Goal: Task Accomplishment & Management: Manage account settings

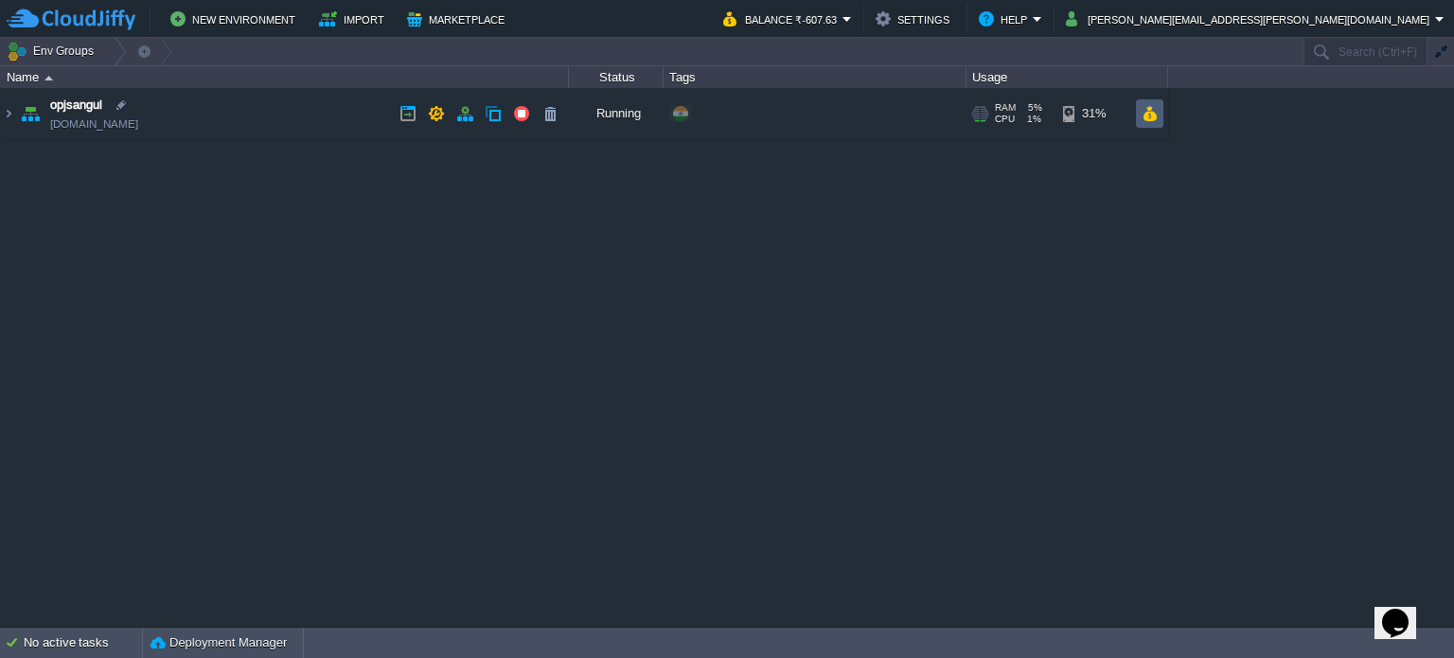
click at [1151, 119] on button "button" at bounding box center [1150, 113] width 16 height 17
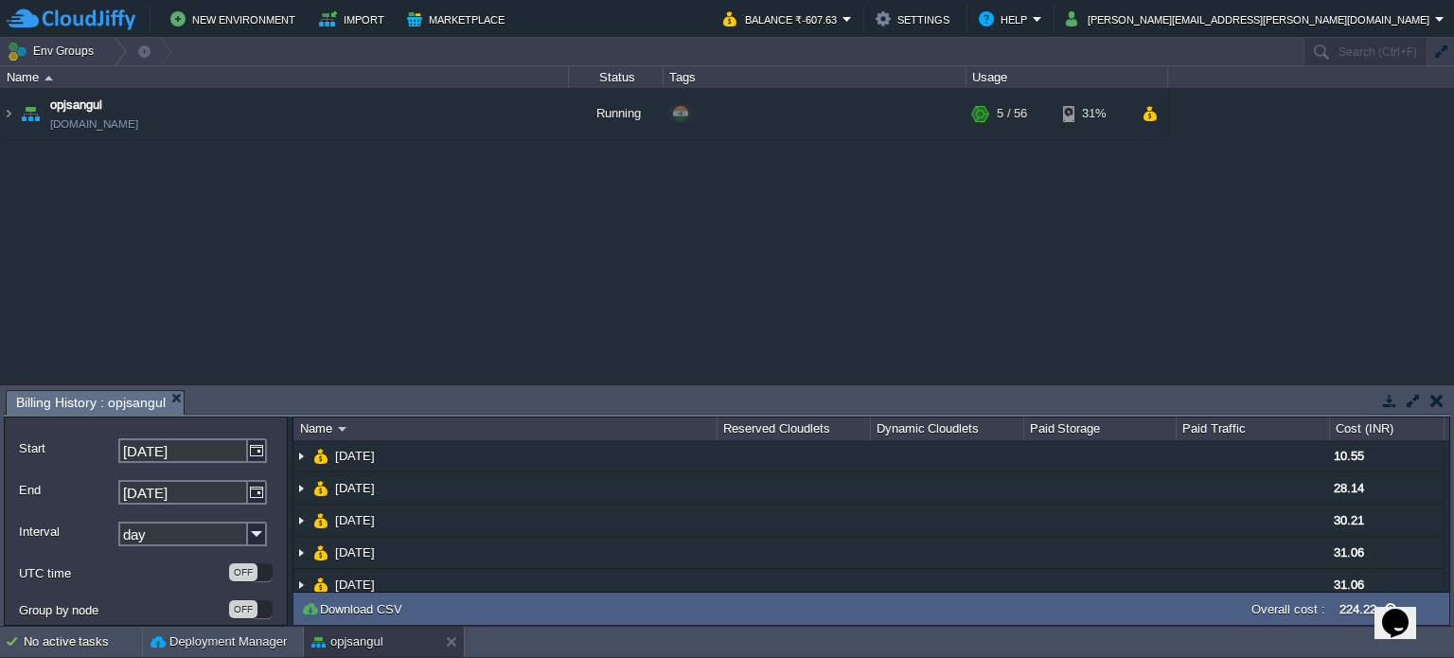
click at [1432, 393] on button "button" at bounding box center [1437, 400] width 13 height 17
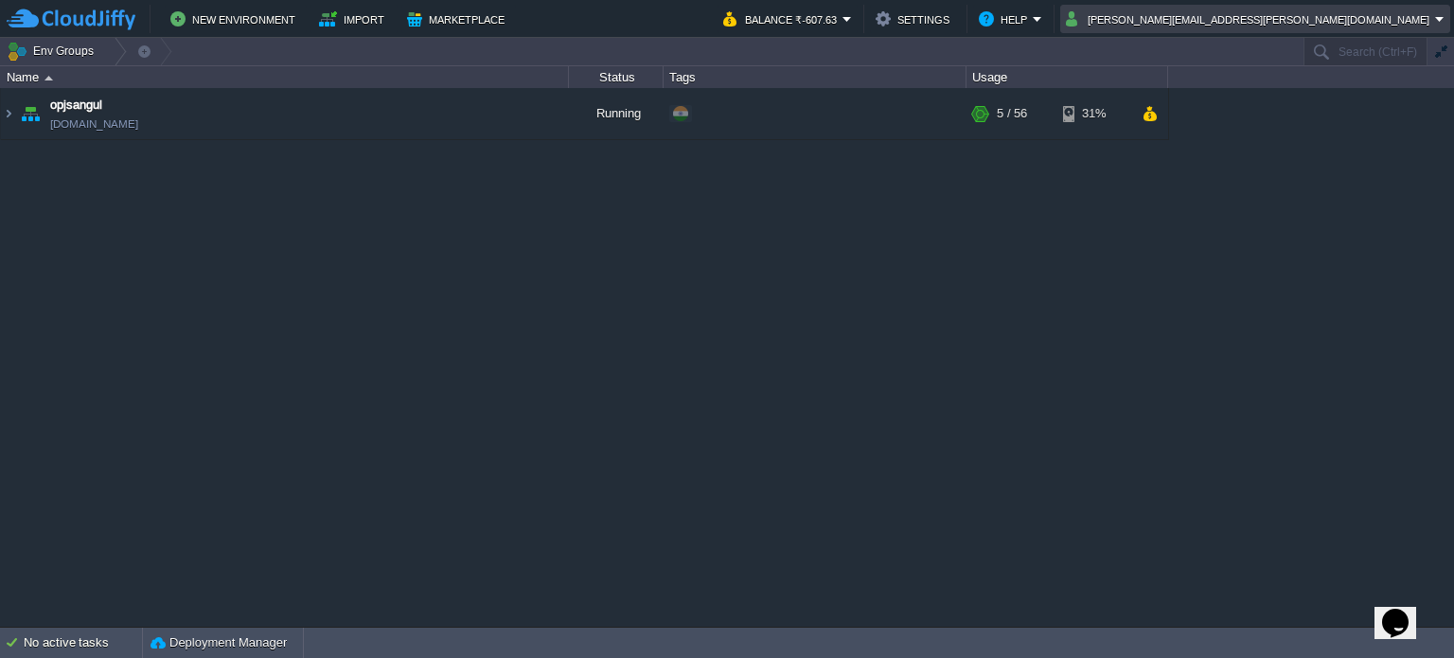
click at [1436, 15] on em "[PERSON_NAME][EMAIL_ADDRESS][PERSON_NAME][DOMAIN_NAME]" at bounding box center [1255, 19] width 379 height 23
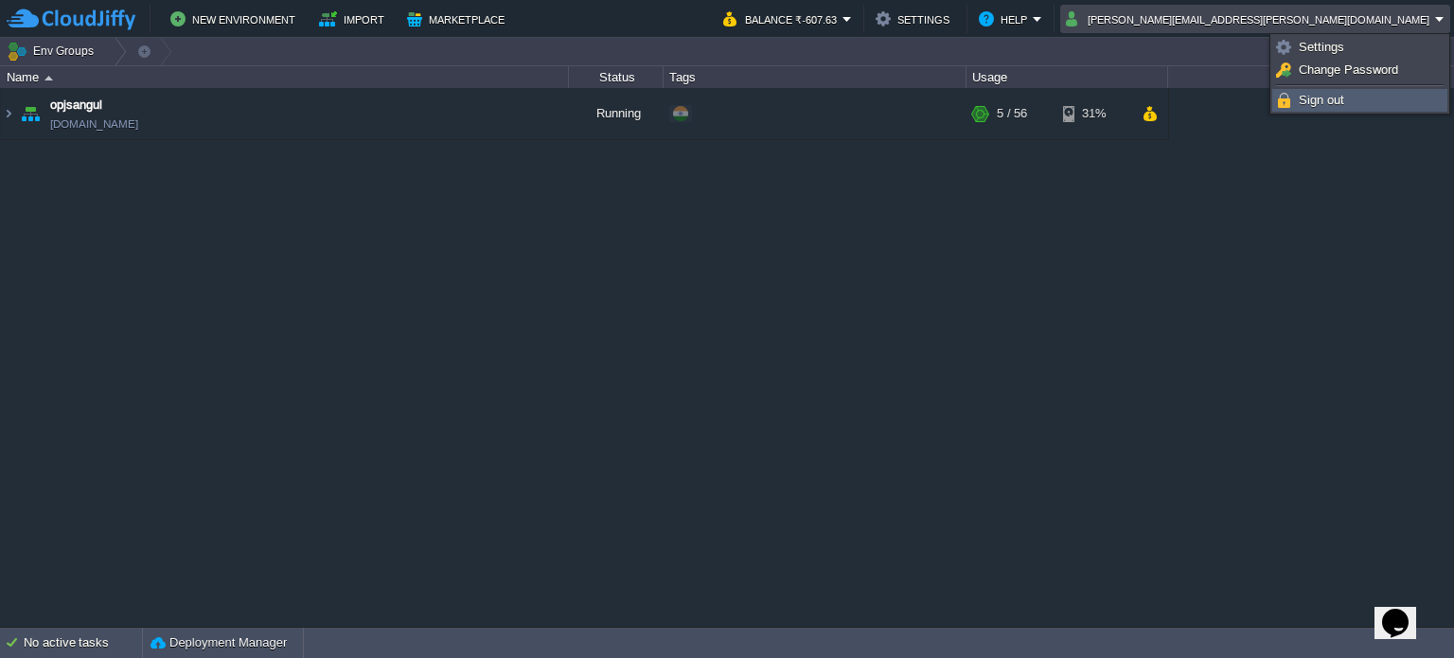
click at [1368, 98] on link "Sign out" at bounding box center [1360, 100] width 173 height 21
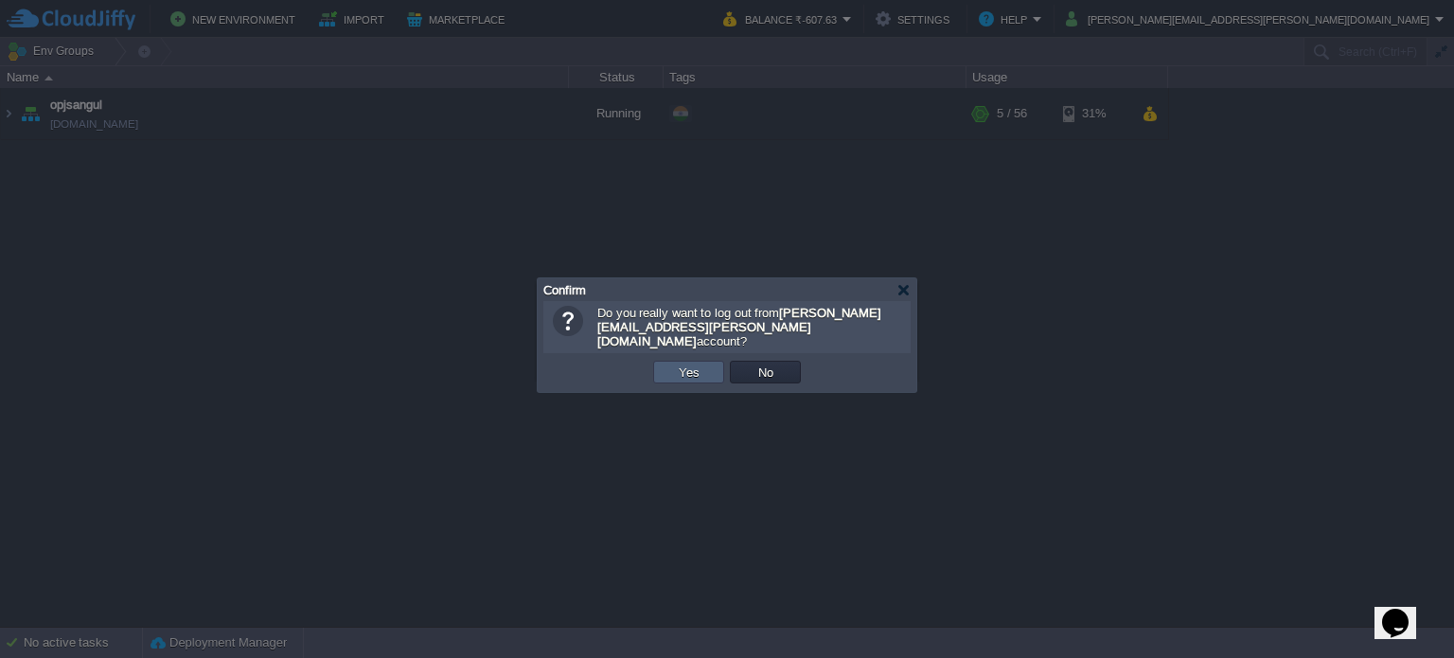
click at [697, 364] on button "Yes" at bounding box center [689, 372] width 32 height 17
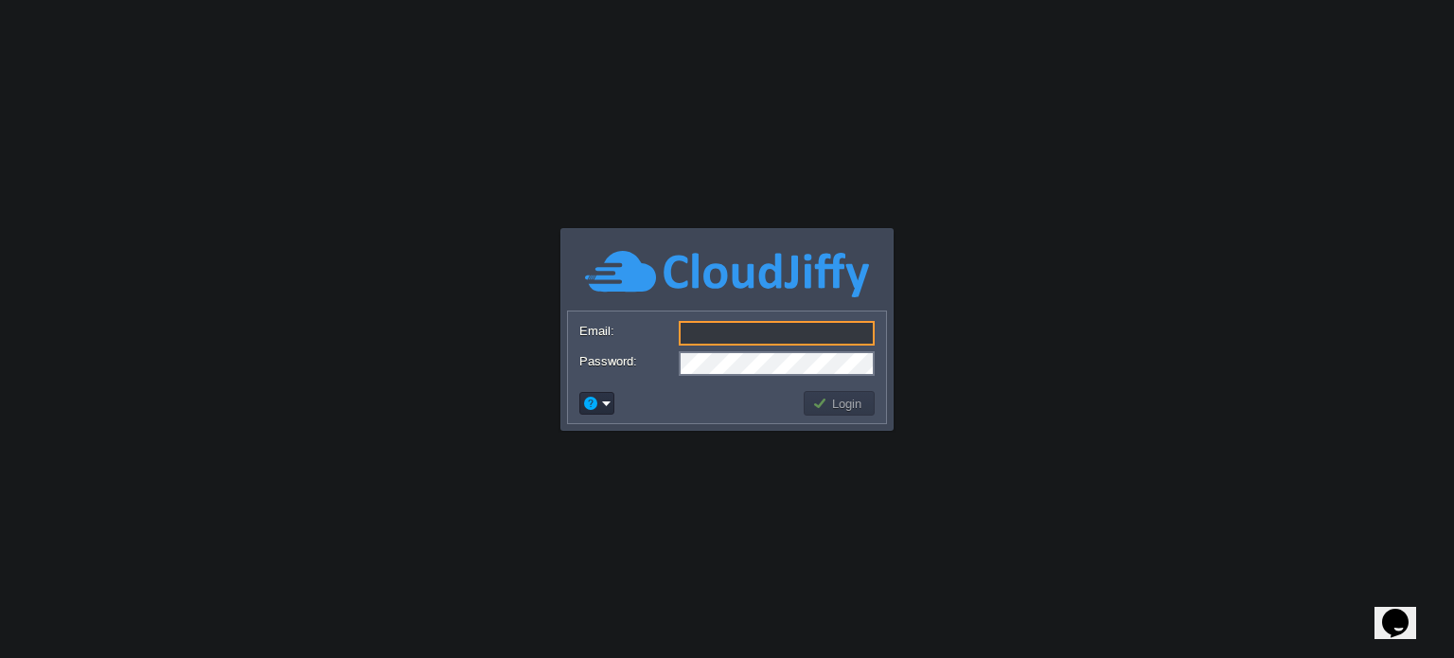
type input "cakiweb.com@gmail.com"
click at [834, 408] on button "Login" at bounding box center [839, 403] width 55 height 17
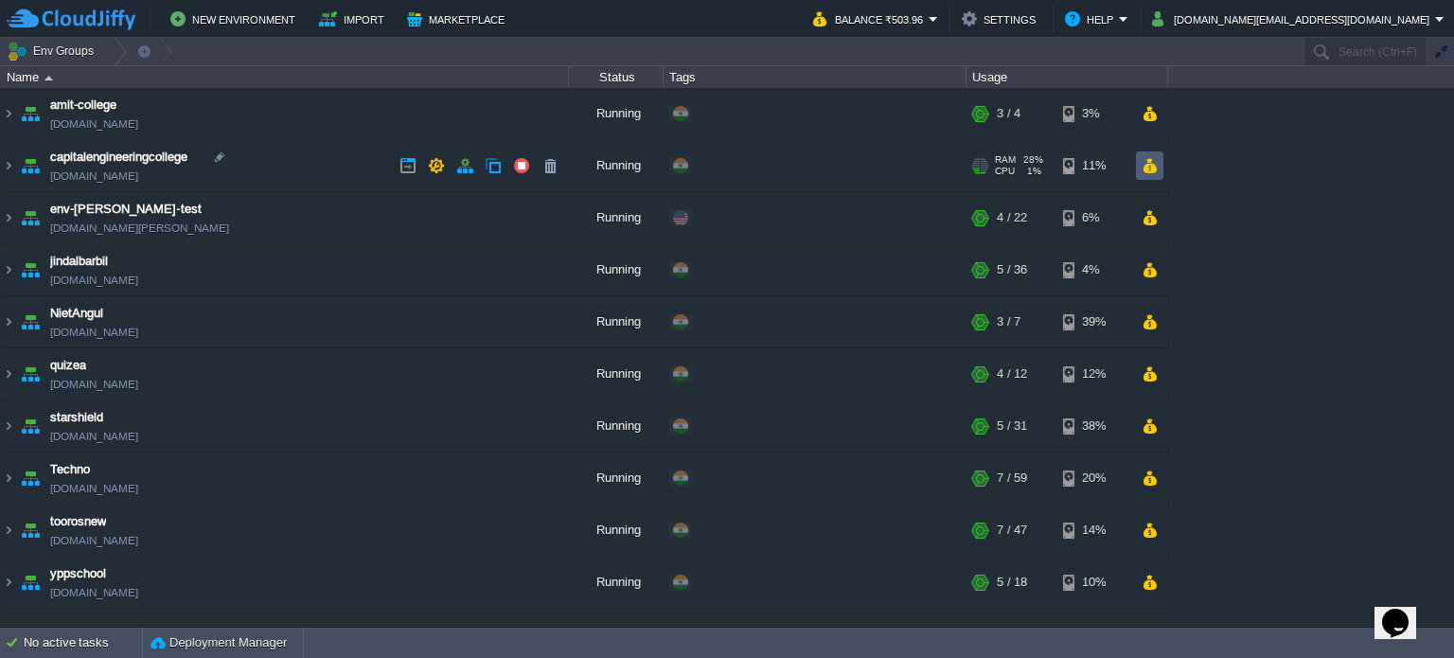
click at [1150, 169] on button "button" at bounding box center [1150, 165] width 16 height 17
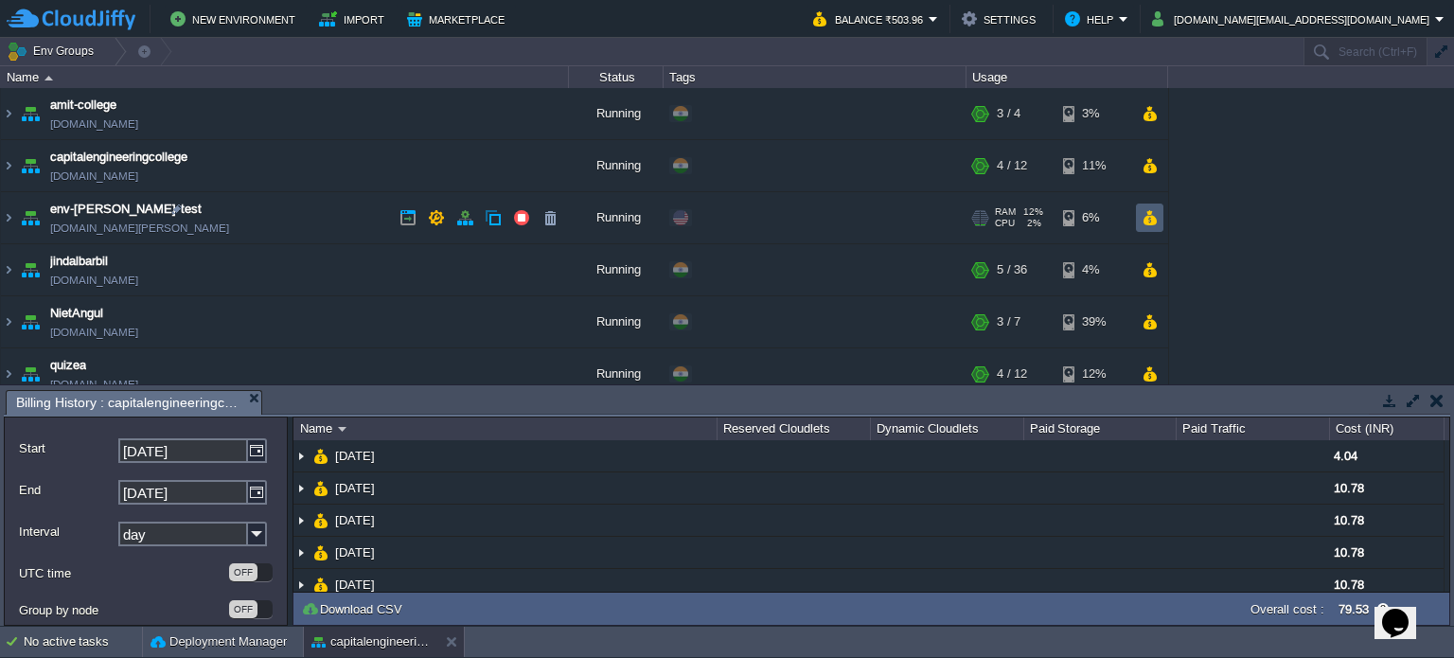
click at [1161, 221] on td at bounding box center [1149, 218] width 27 height 28
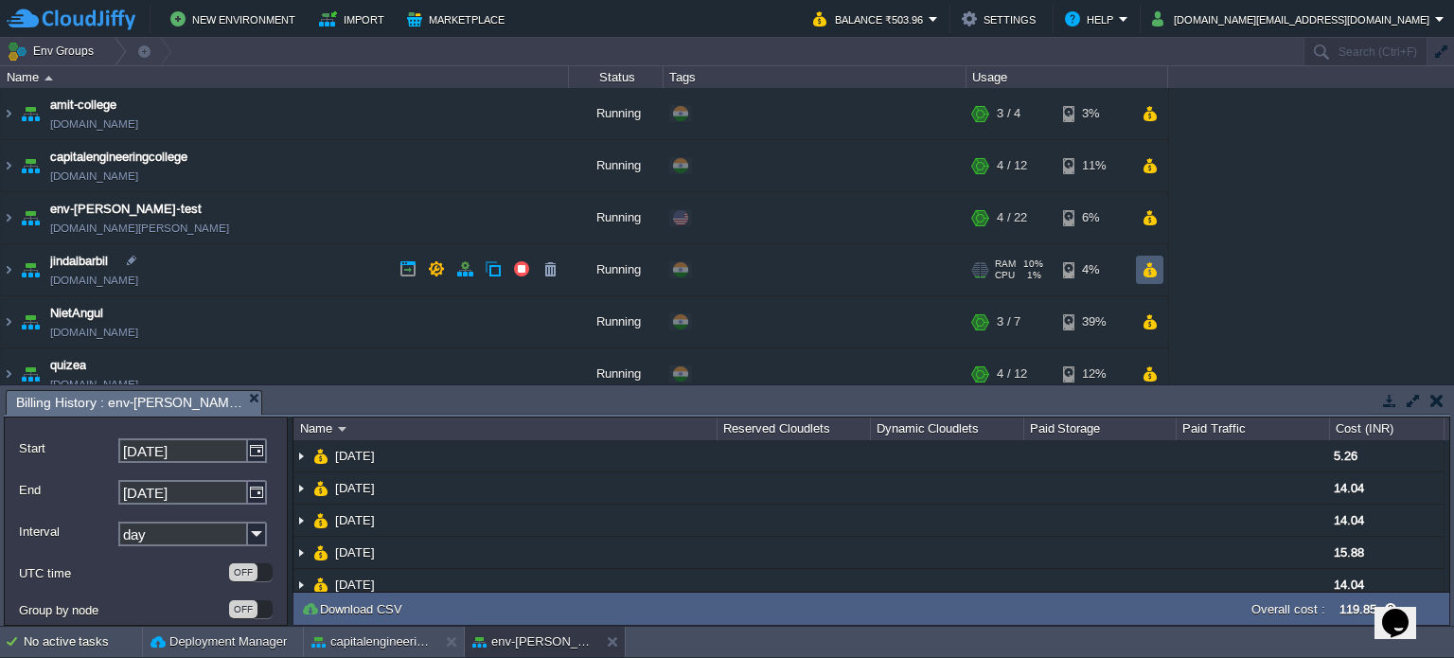
click at [1151, 278] on td at bounding box center [1149, 270] width 27 height 28
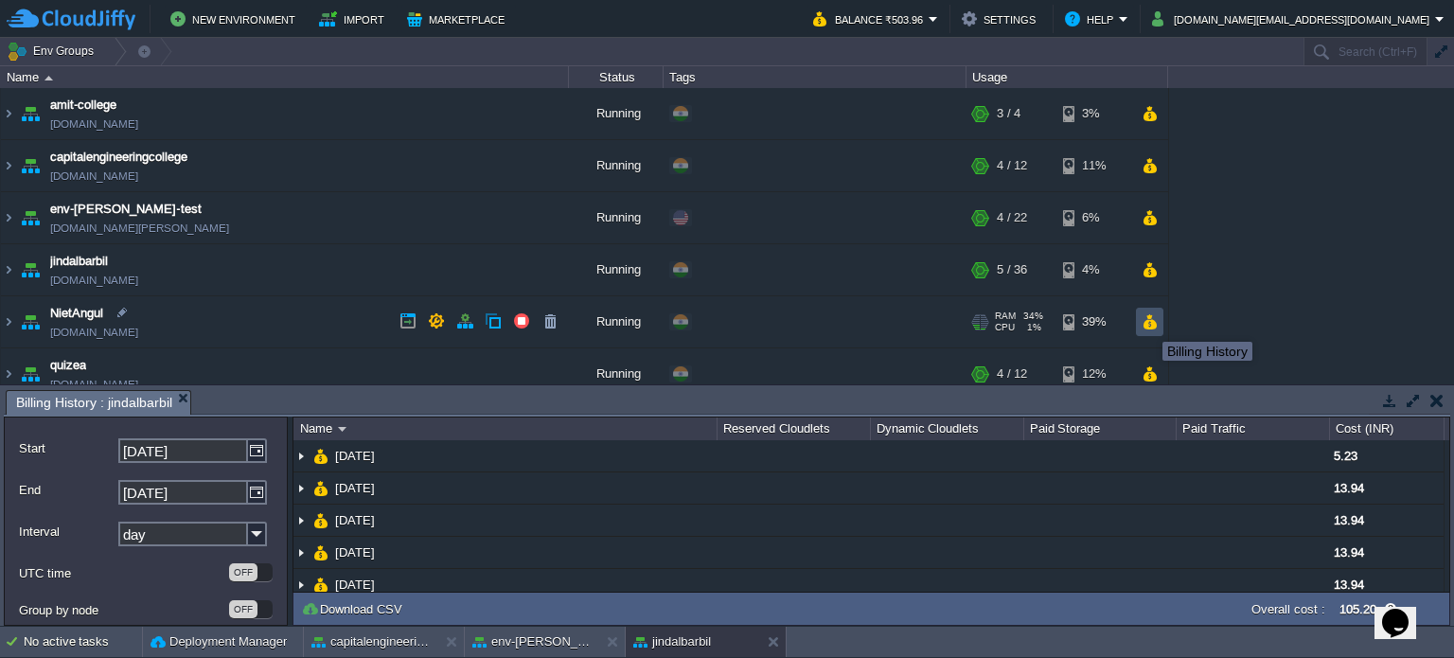
click at [1149, 325] on button "button" at bounding box center [1150, 321] width 16 height 17
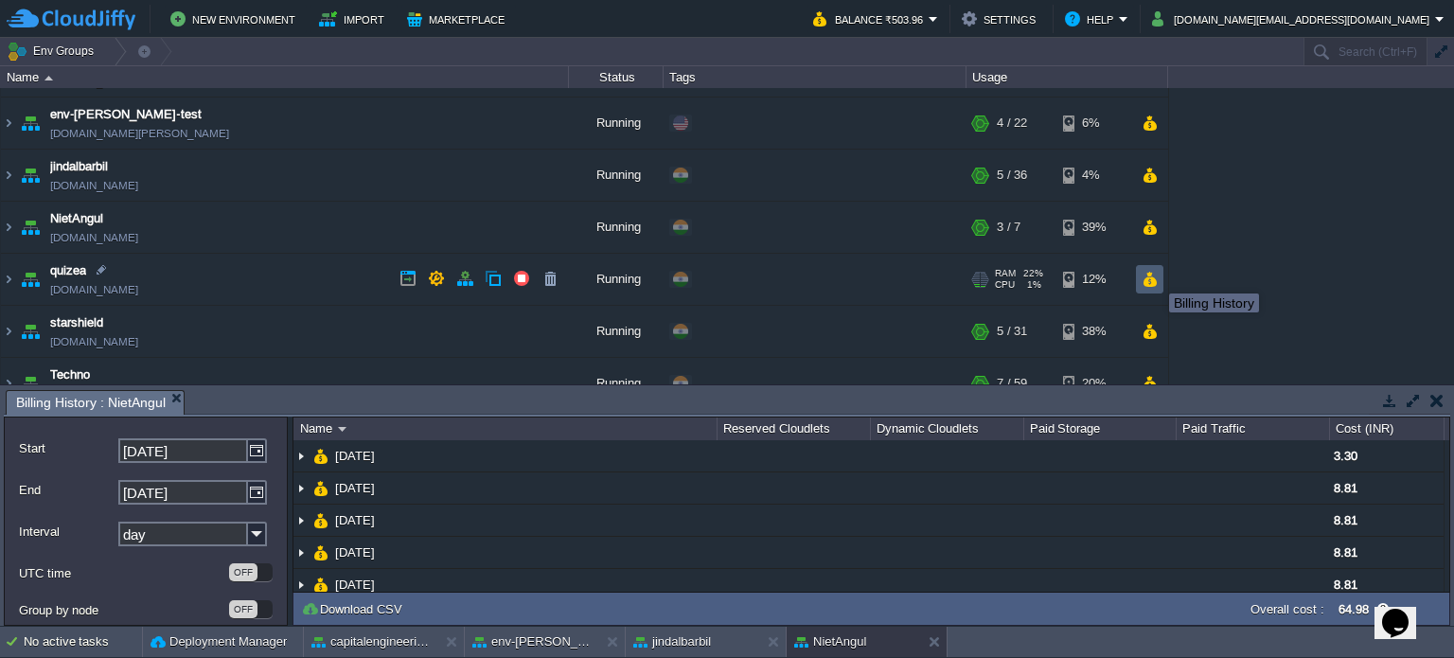
click at [1155, 277] on button "button" at bounding box center [1150, 279] width 16 height 17
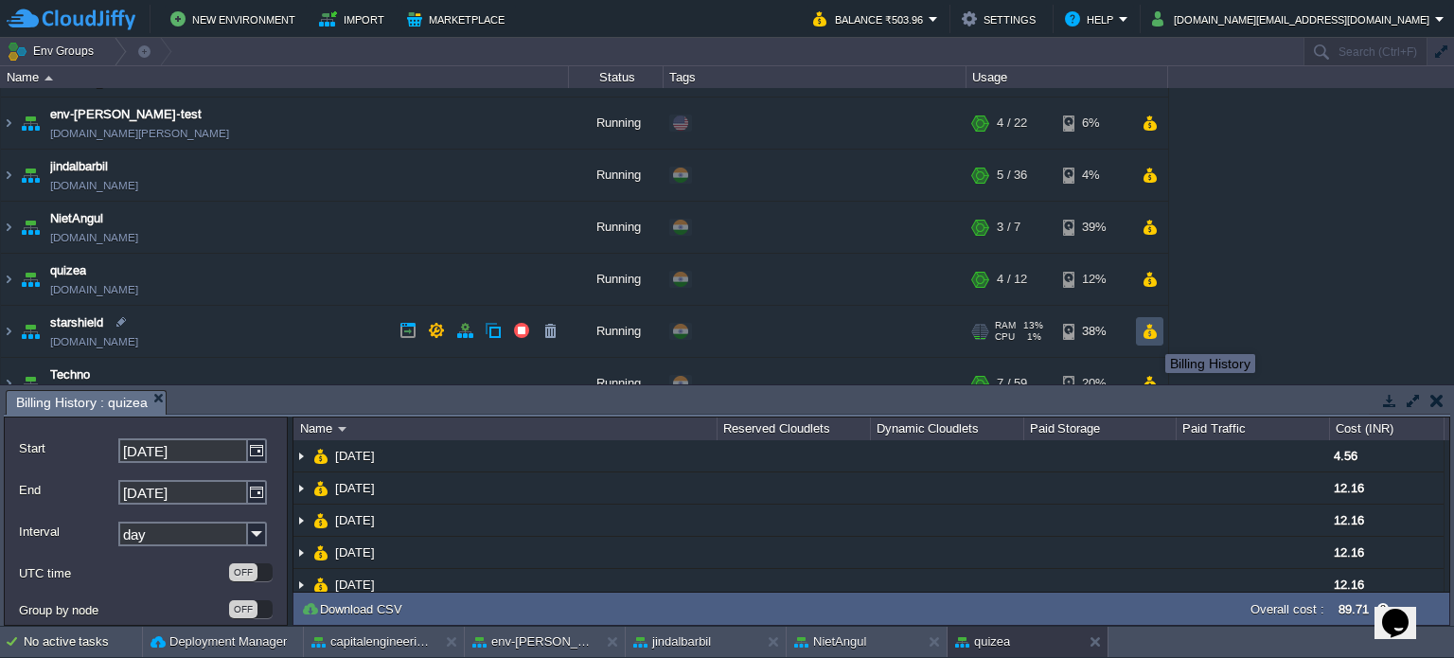
click at [1151, 330] on button "button" at bounding box center [1150, 331] width 16 height 17
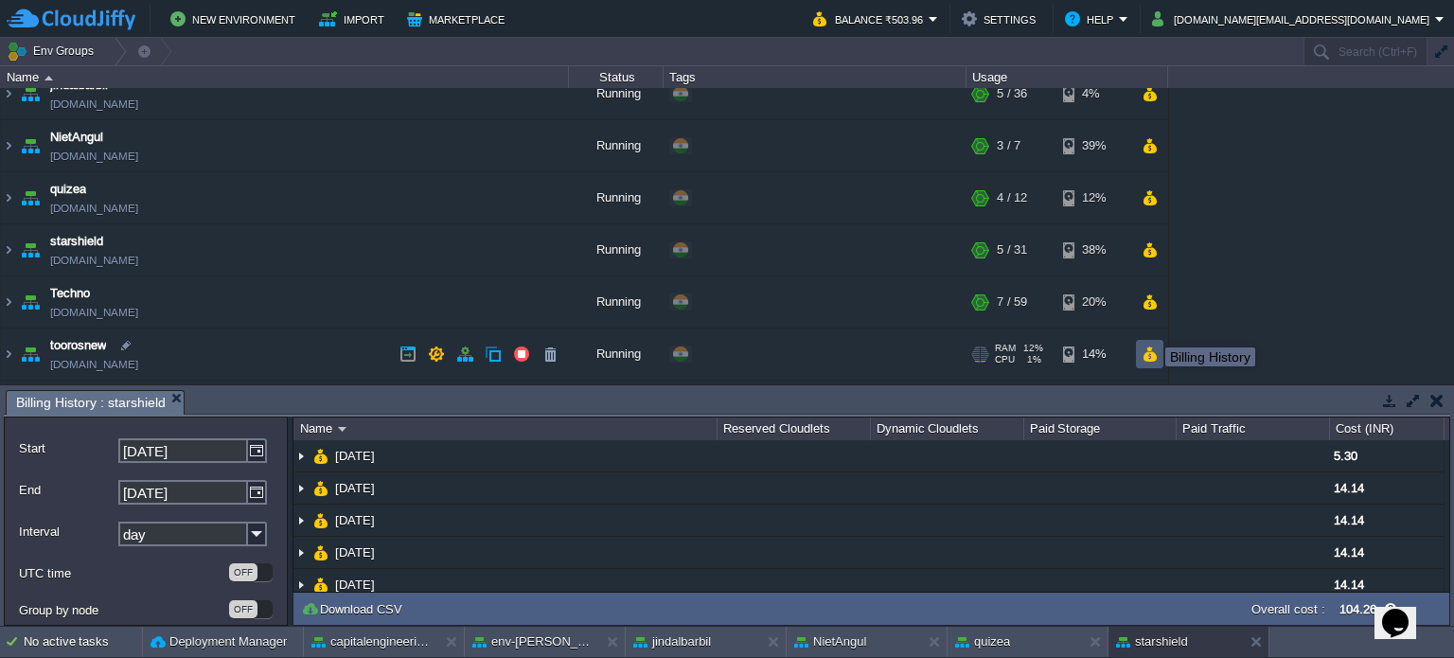
scroll to position [189, 0]
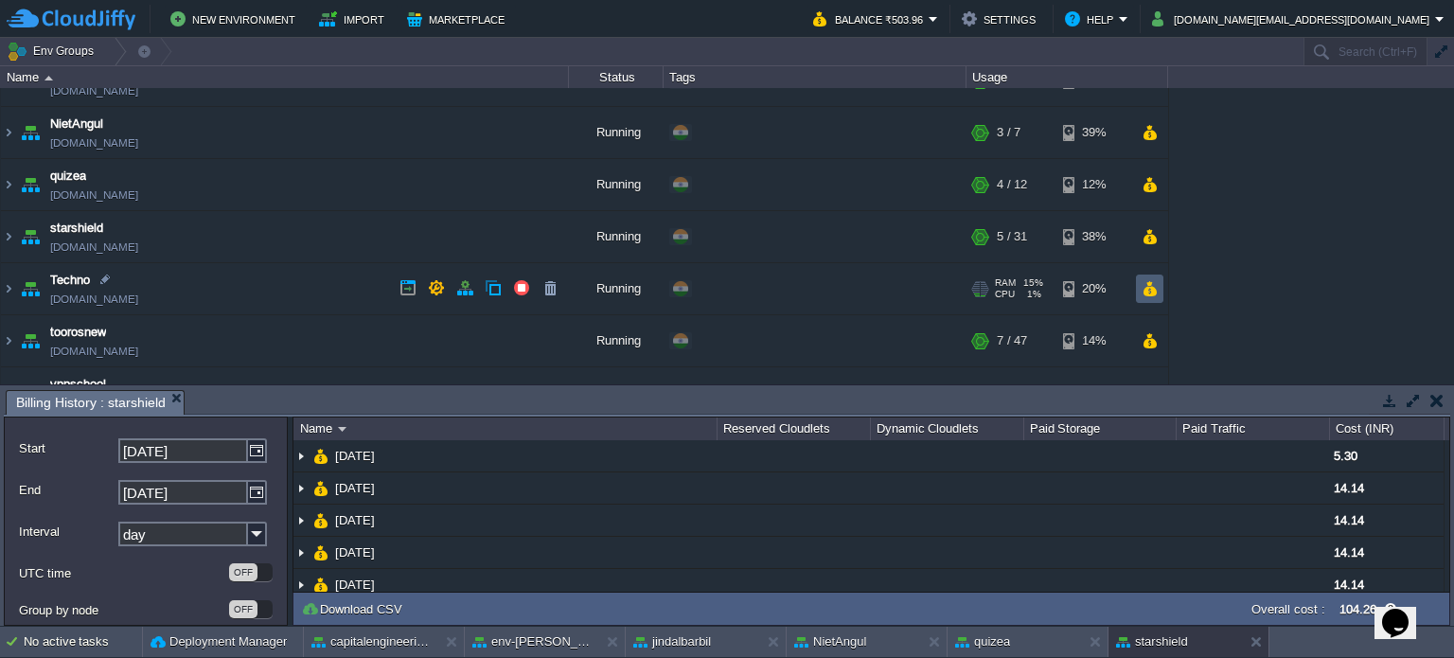
click at [1151, 295] on td at bounding box center [1149, 289] width 27 height 28
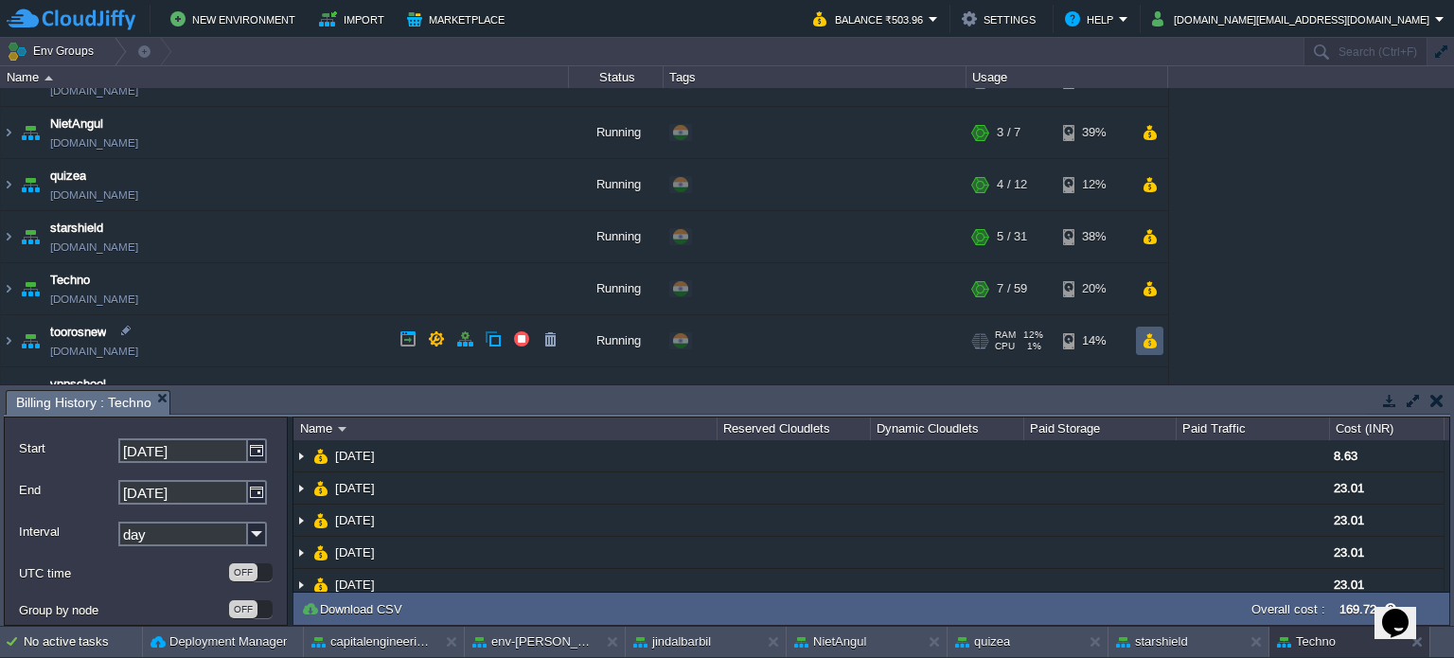
click at [1159, 333] on td at bounding box center [1149, 341] width 27 height 28
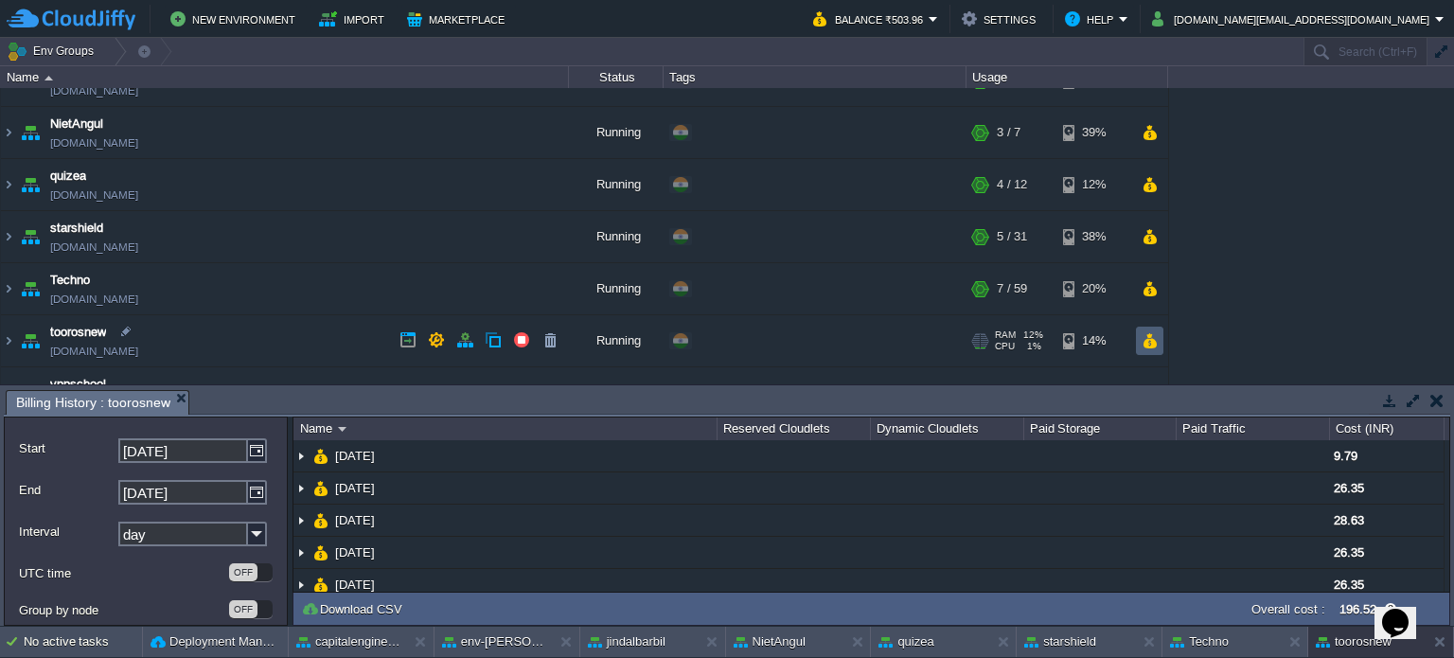
scroll to position [222, 0]
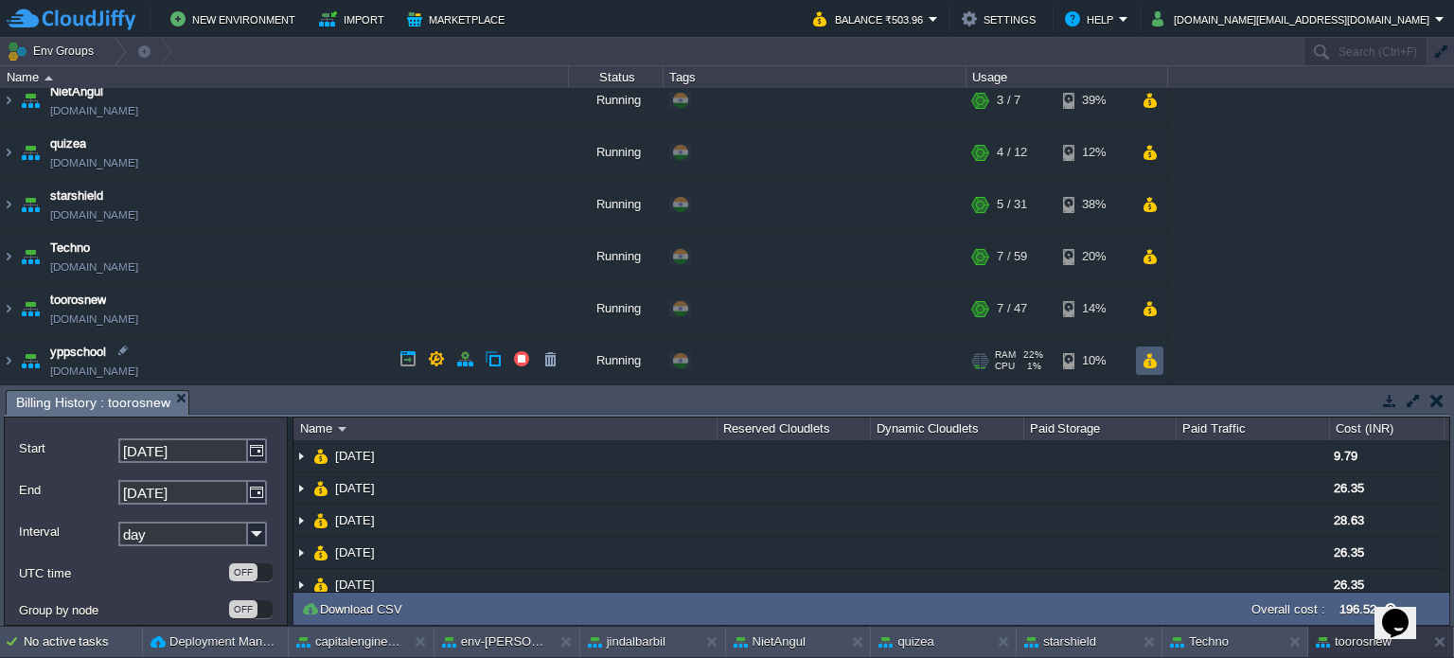
click at [1144, 361] on button "button" at bounding box center [1150, 360] width 16 height 17
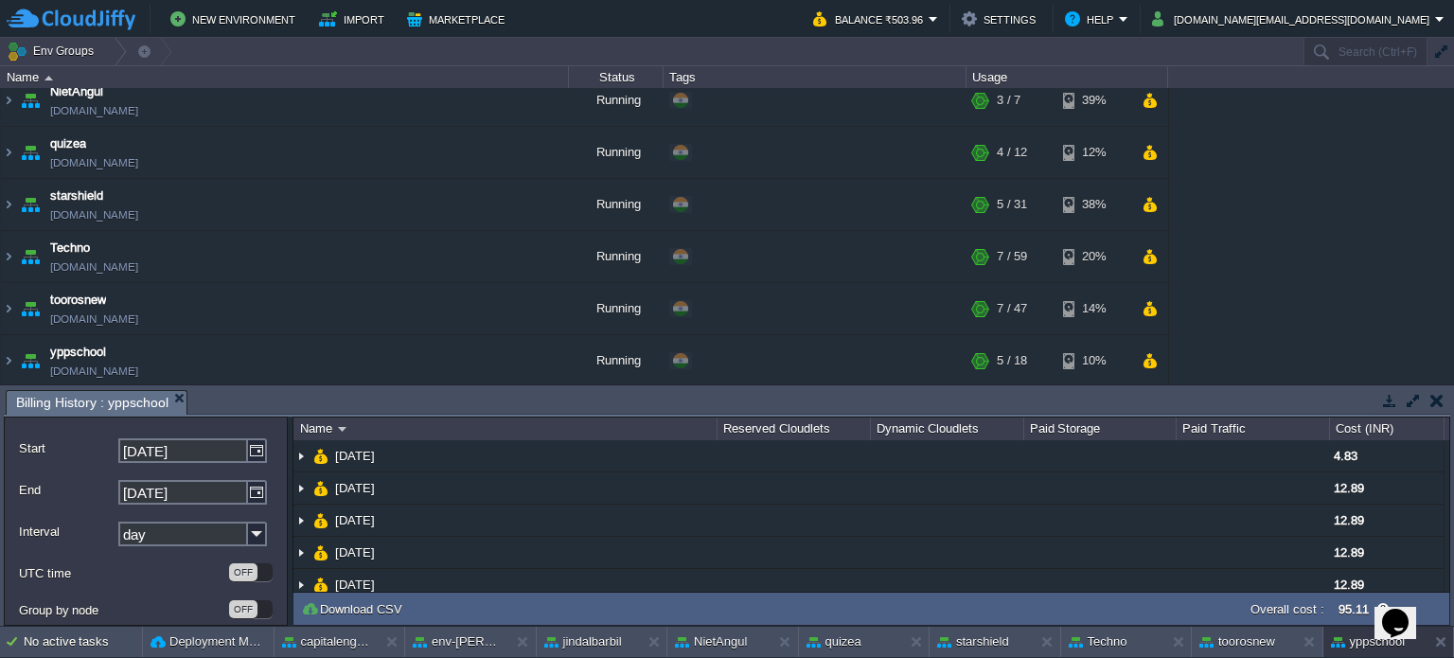
click at [1437, 401] on button "button" at bounding box center [1437, 400] width 13 height 17
